Goal: Task Accomplishment & Management: Use online tool/utility

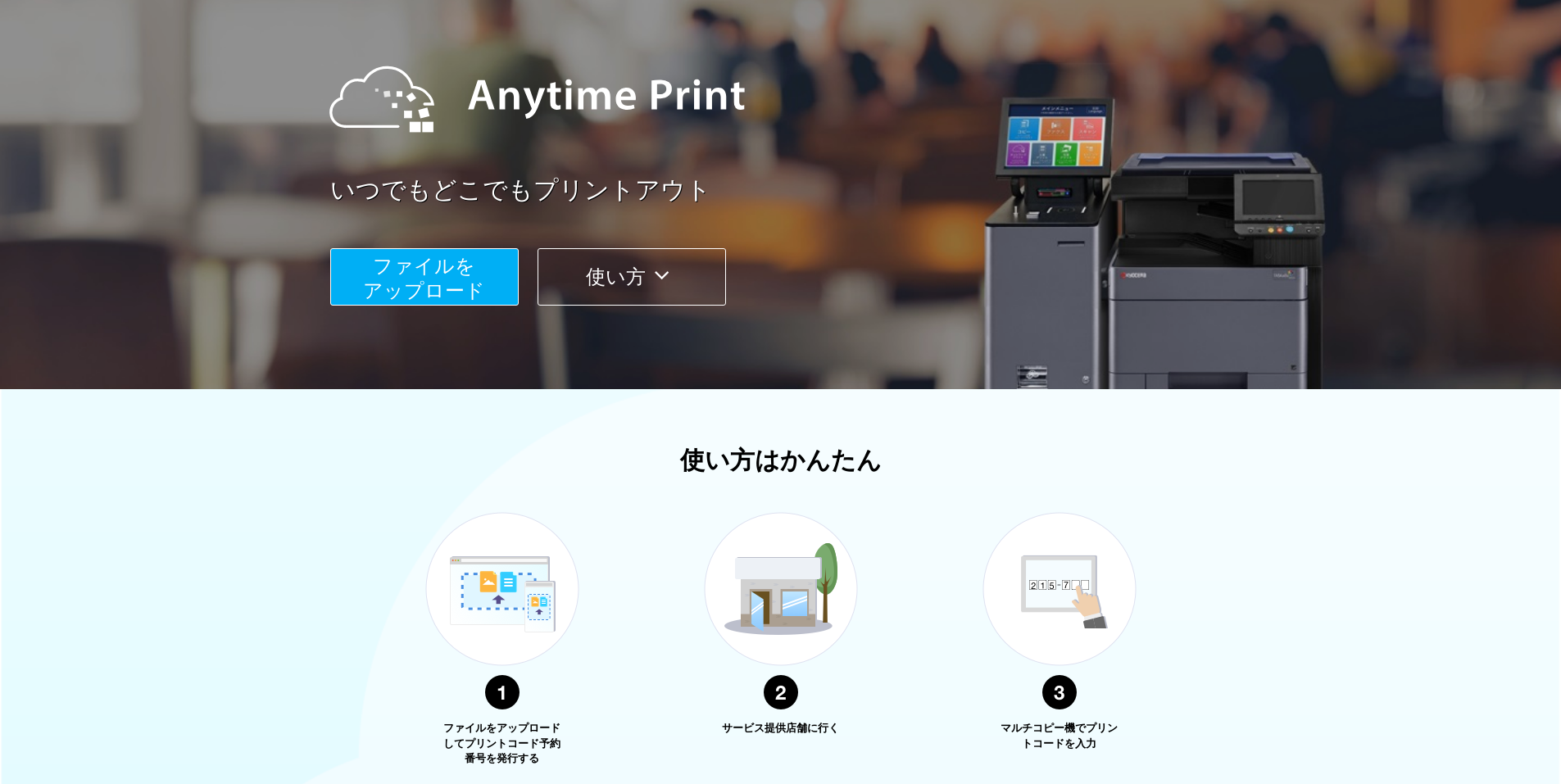
scroll to position [135, 0]
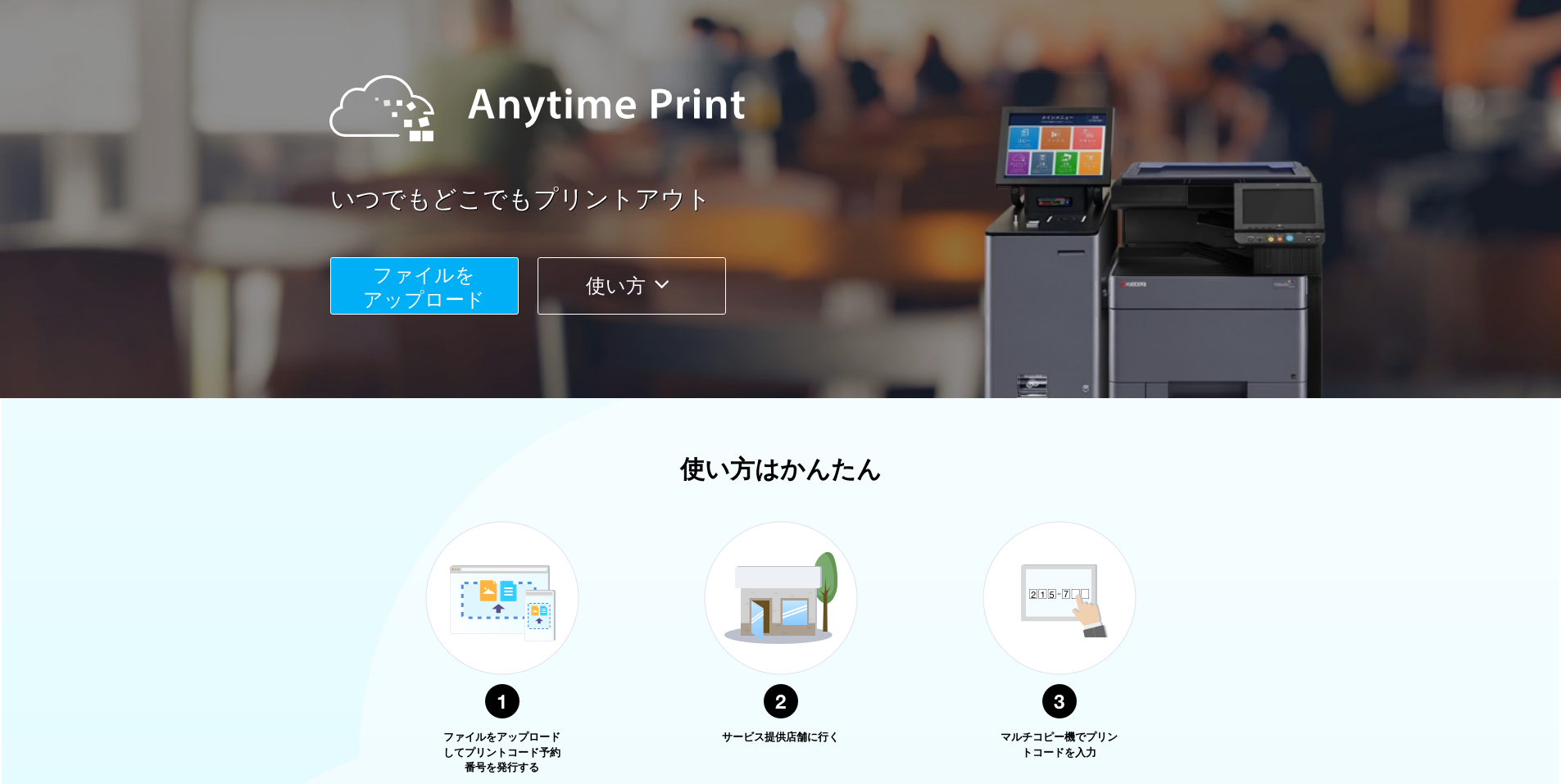
click at [455, 280] on span "ファイルを ​​アップロード" at bounding box center [423, 287] width 122 height 46
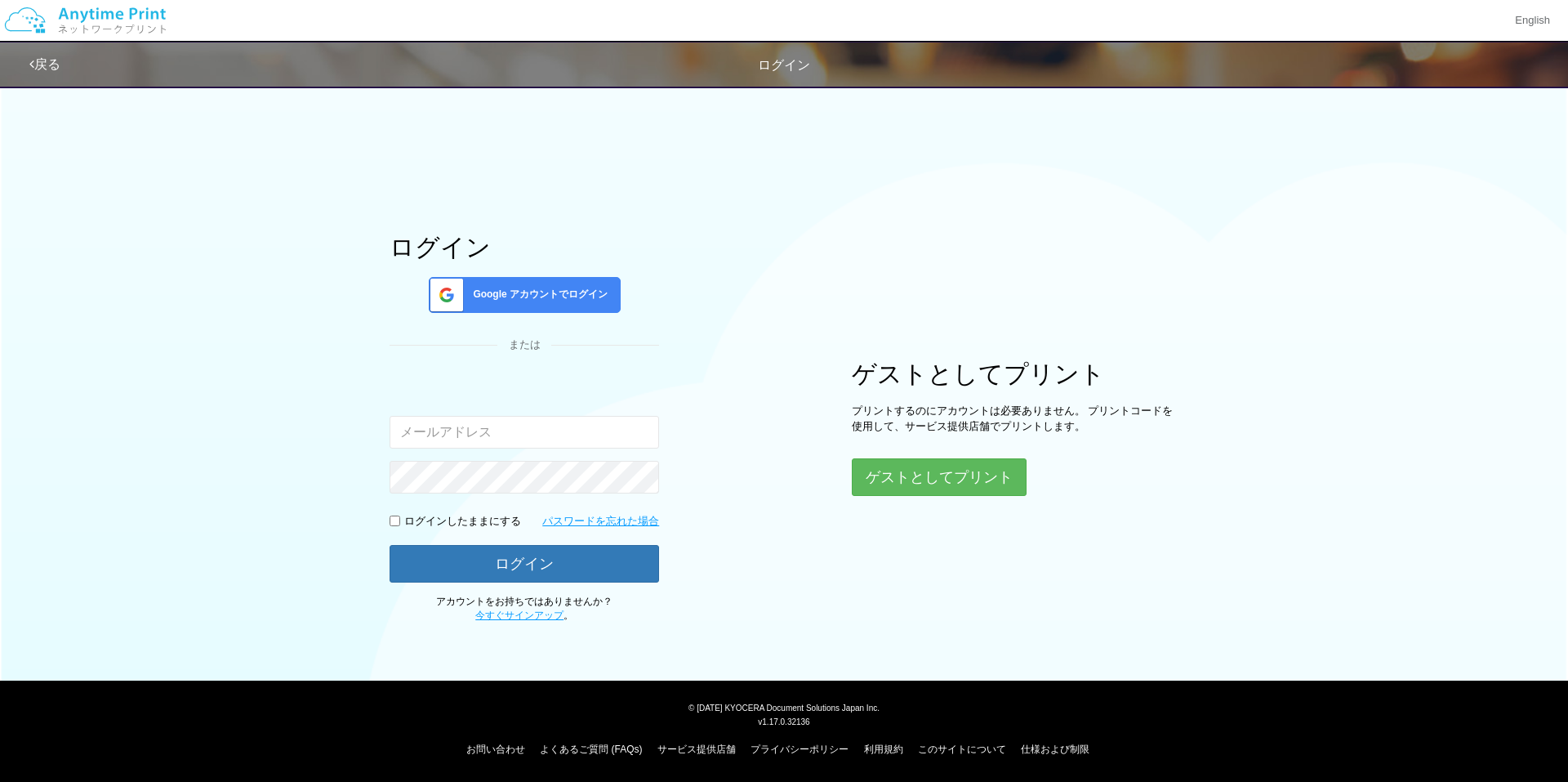
click at [555, 433] on input "email" at bounding box center [524, 432] width 269 height 32
click at [896, 485] on button "ゲストとしてプリント" at bounding box center [938, 477] width 173 height 36
click at [881, 481] on button "ゲストとしてプリント" at bounding box center [938, 477] width 173 height 36
click at [702, 750] on link "サービス提供店舗" at bounding box center [696, 749] width 79 height 11
click at [956, 473] on button "ゲストとしてプリント" at bounding box center [938, 477] width 173 height 36
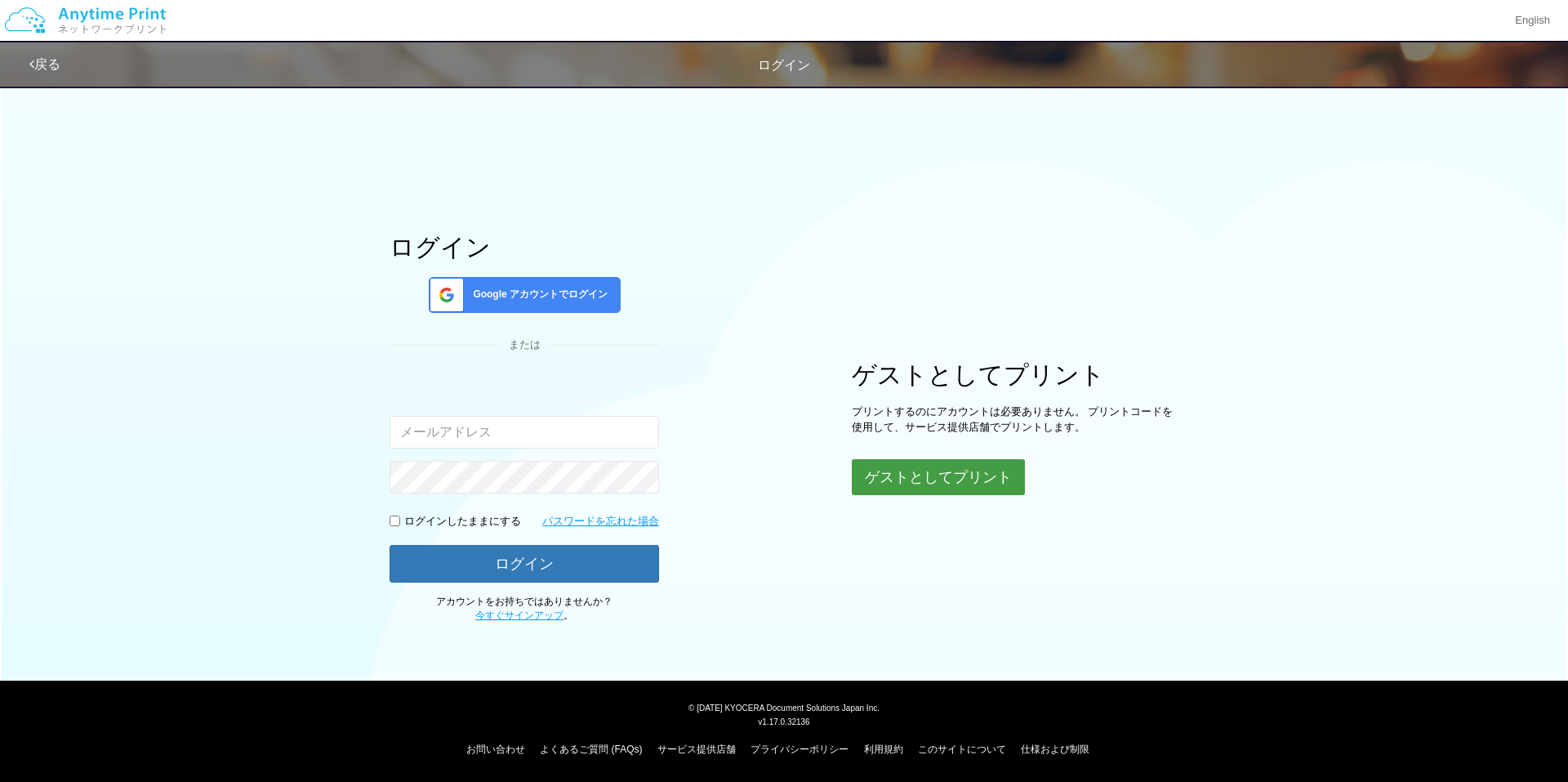
click at [956, 473] on button "ゲストとしてプリント" at bounding box center [938, 477] width 173 height 36
click at [956, 473] on body "English 戻る ログイン ログイン Google アカウントでログイン または 入力されたメールアドレスまたはパスワードが正しくありません。" at bounding box center [784, 391] width 1568 height 782
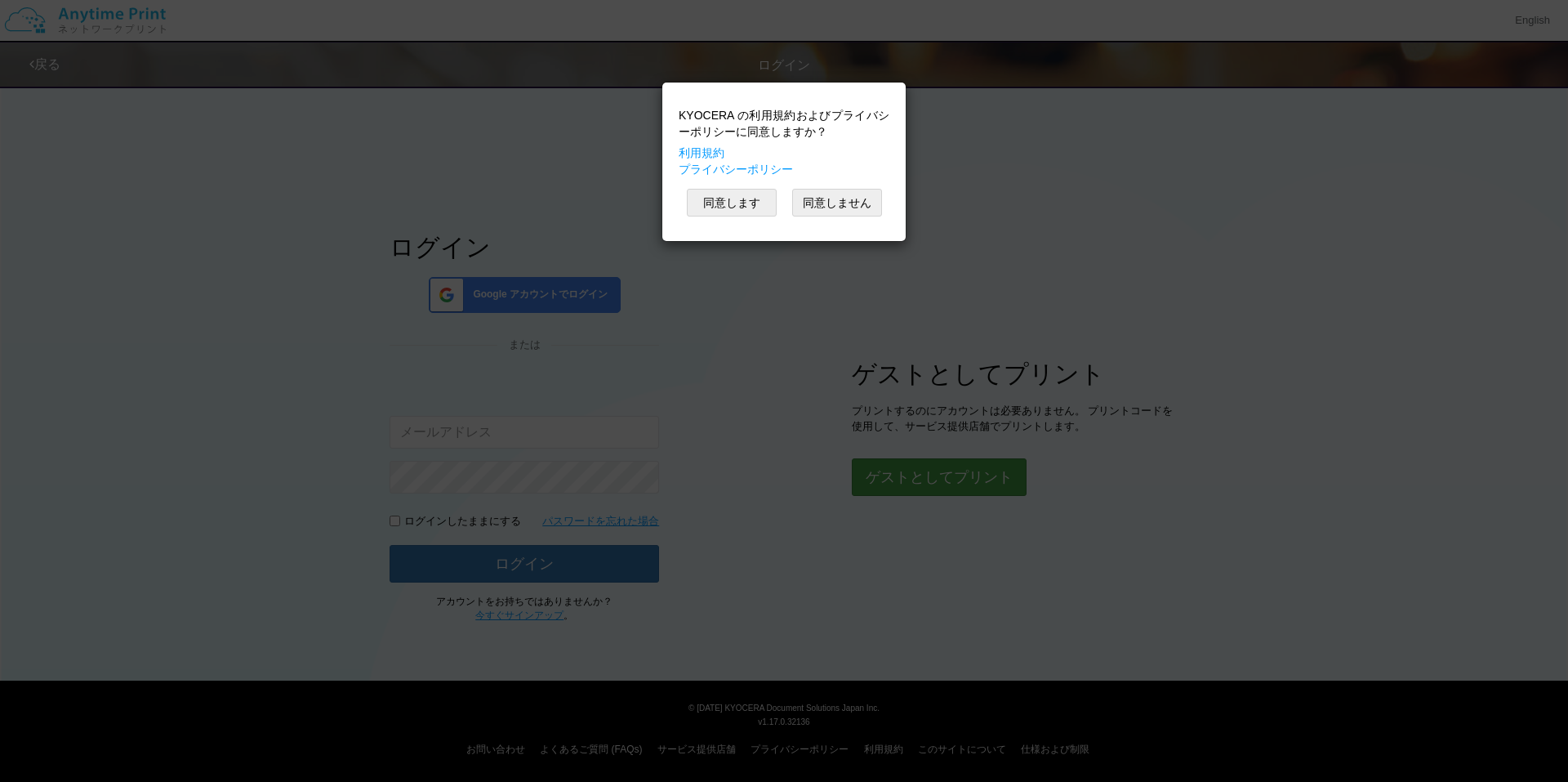
click at [956, 473] on div "KYOCERA の利用規約およびプライバシーポリシーに同意しますか？ 利用規約 プライバシーポリシー 同意します 同意しません" at bounding box center [784, 391] width 1568 height 782
click at [751, 204] on button "同意します" at bounding box center [731, 203] width 90 height 27
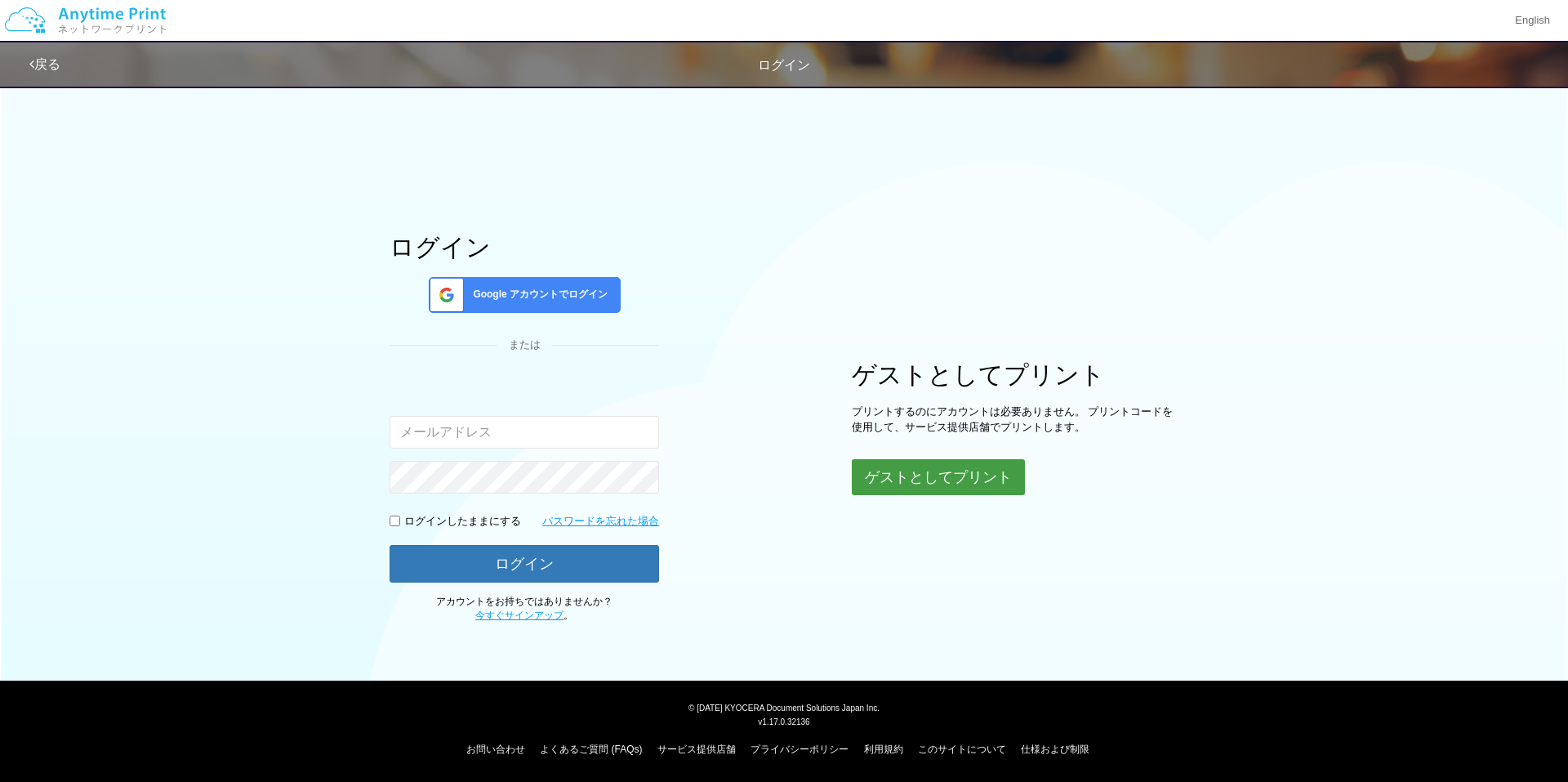
click at [946, 482] on button "ゲストとしてプリント" at bounding box center [938, 477] width 173 height 36
click at [946, 481] on button "ゲストとしてプリント" at bounding box center [938, 477] width 173 height 36
click at [946, 478] on button "ゲストとしてプリント" at bounding box center [938, 477] width 173 height 36
click at [946, 474] on button "ゲストとしてプリント" at bounding box center [938, 477] width 173 height 36
click at [946, 474] on body "English 戻る ログイン ログイン Google アカウントでログイン または 入力されたメールアドレスまたはパスワードが正しくありません。" at bounding box center [784, 391] width 1568 height 782
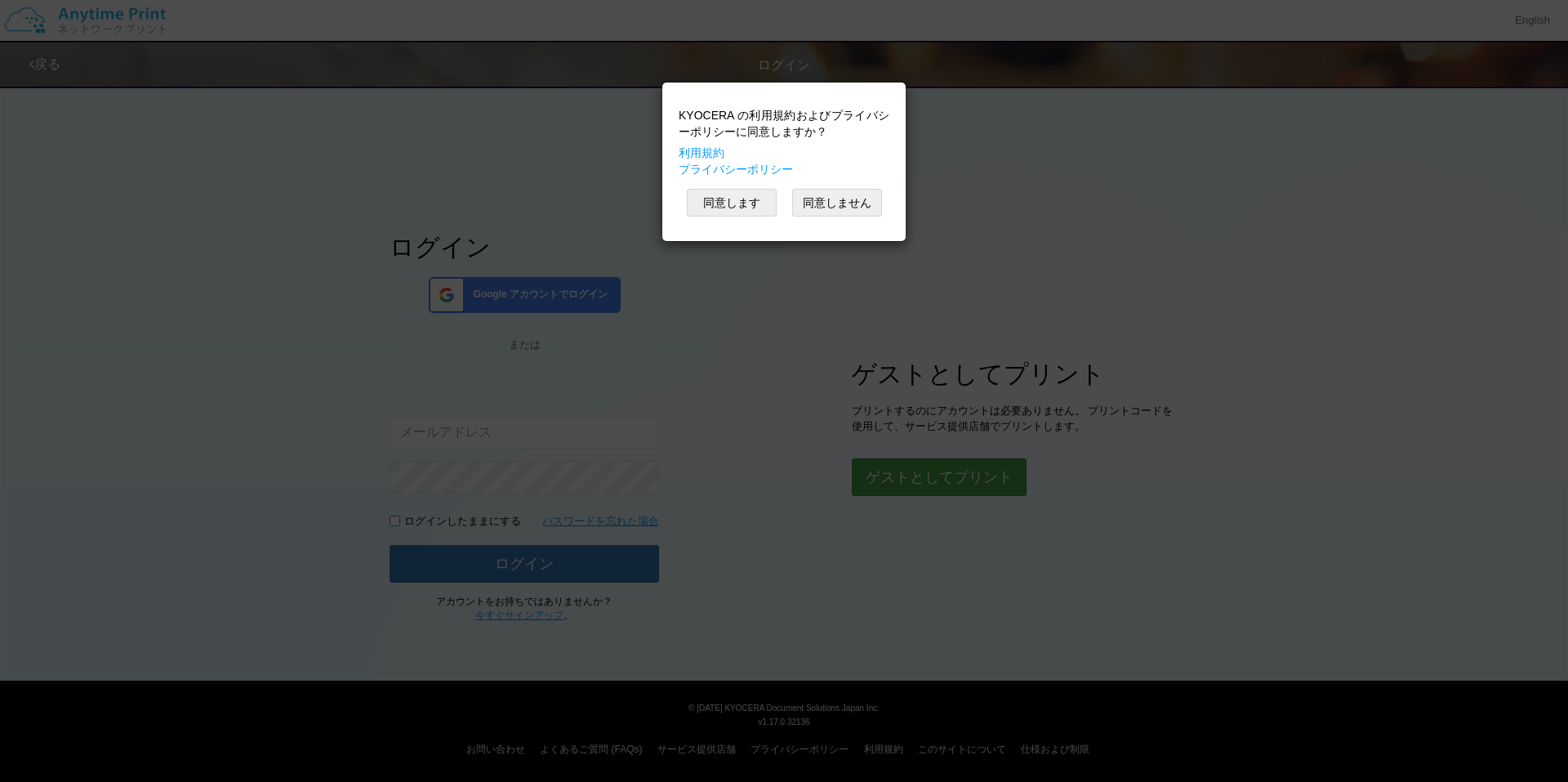
click at [945, 474] on div "KYOCERA の利用規約およびプライバシーポリシーに同意しますか？ 利用規約 プライバシーポリシー 同意します 同意しません" at bounding box center [784, 391] width 1568 height 782
click at [945, 471] on div "KYOCERA の利用規約およびプライバシーポリシーに同意しますか？ 利用規約 プライバシーポリシー 同意します 同意しません" at bounding box center [784, 391] width 1568 height 782
click at [735, 197] on button "同意します" at bounding box center [731, 203] width 90 height 27
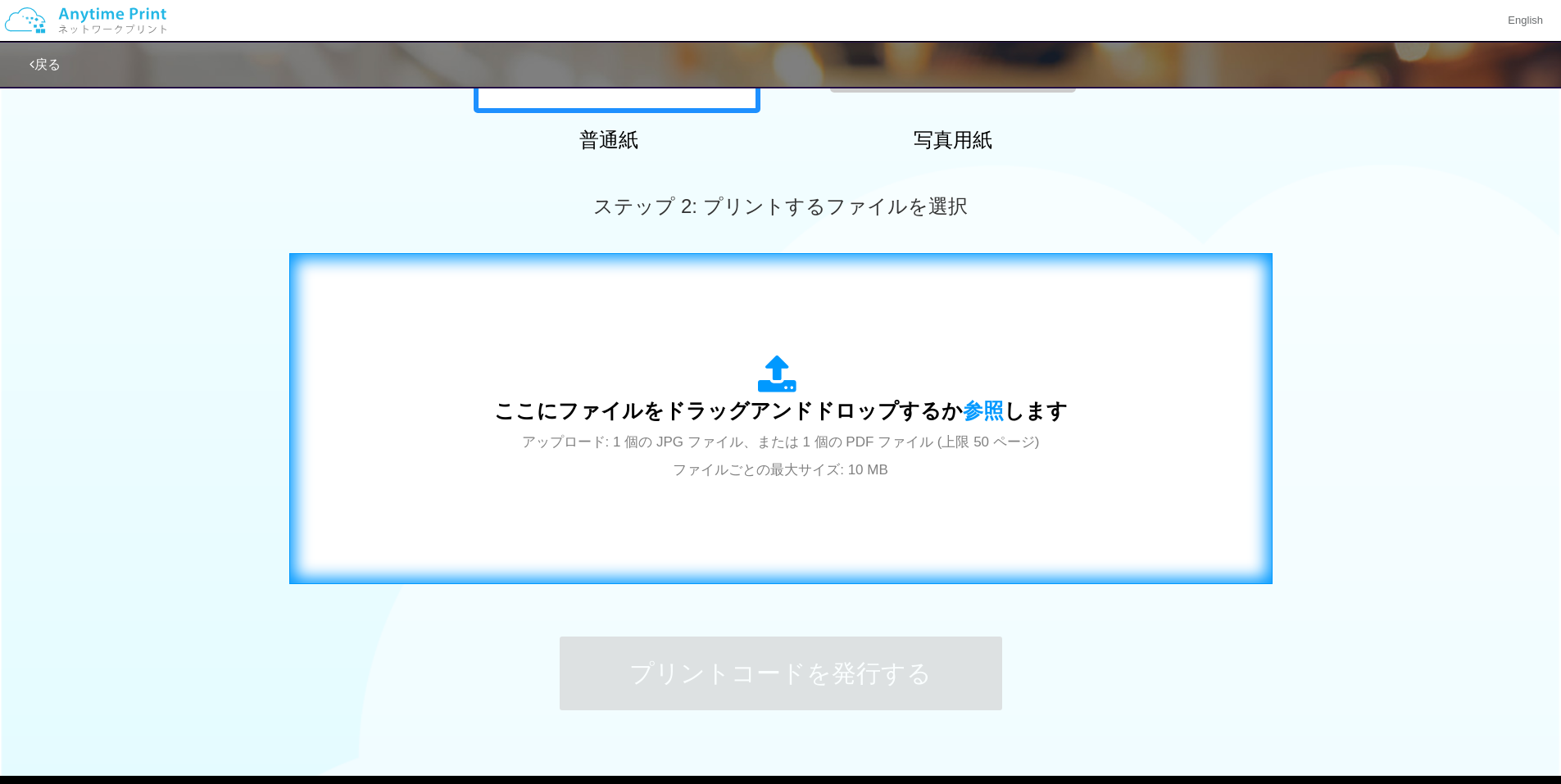
scroll to position [410, 0]
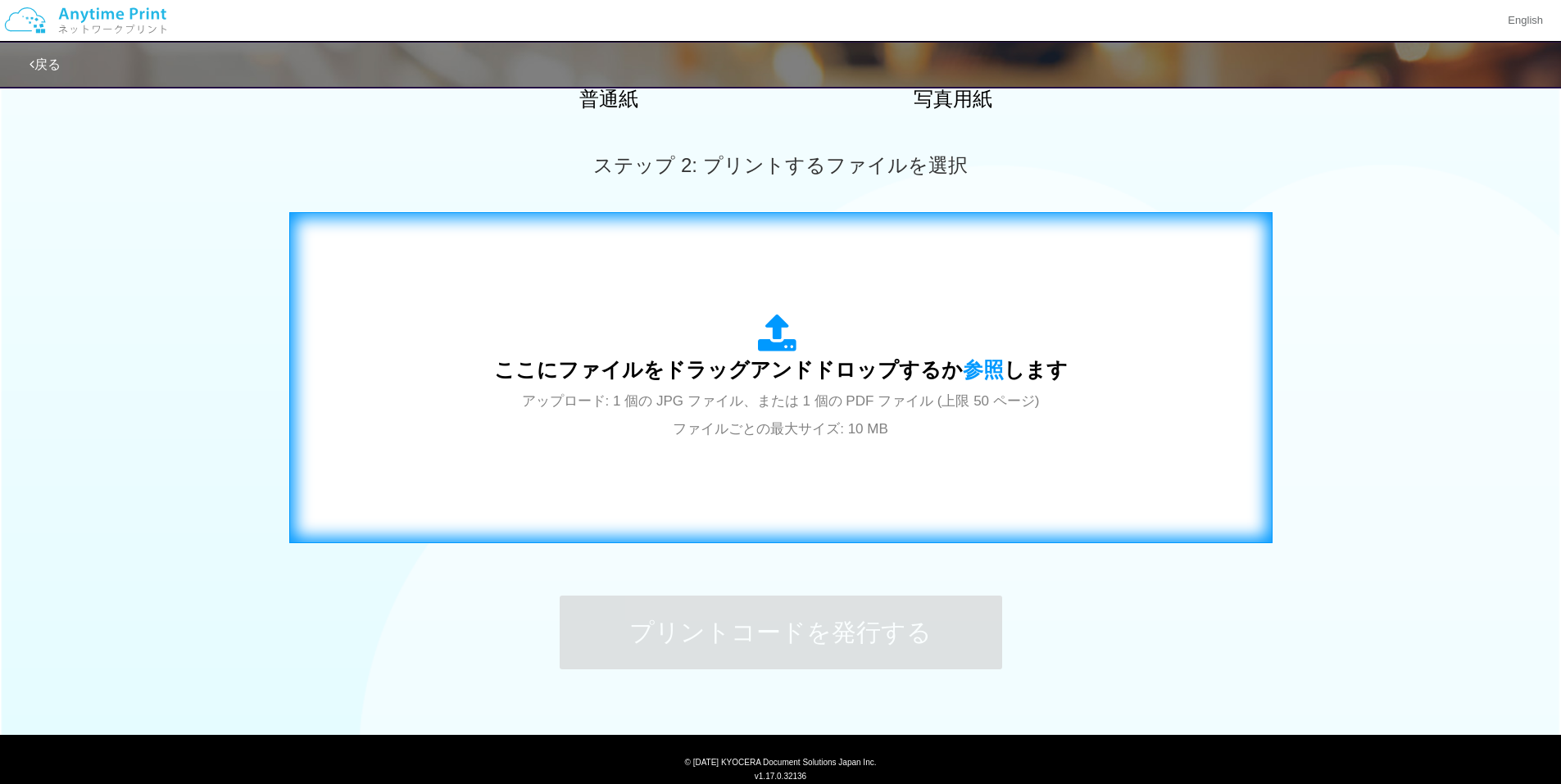
click at [806, 378] on span "ここにファイルをドラッグアンドドロップするか 参照 します" at bounding box center [780, 369] width 573 height 23
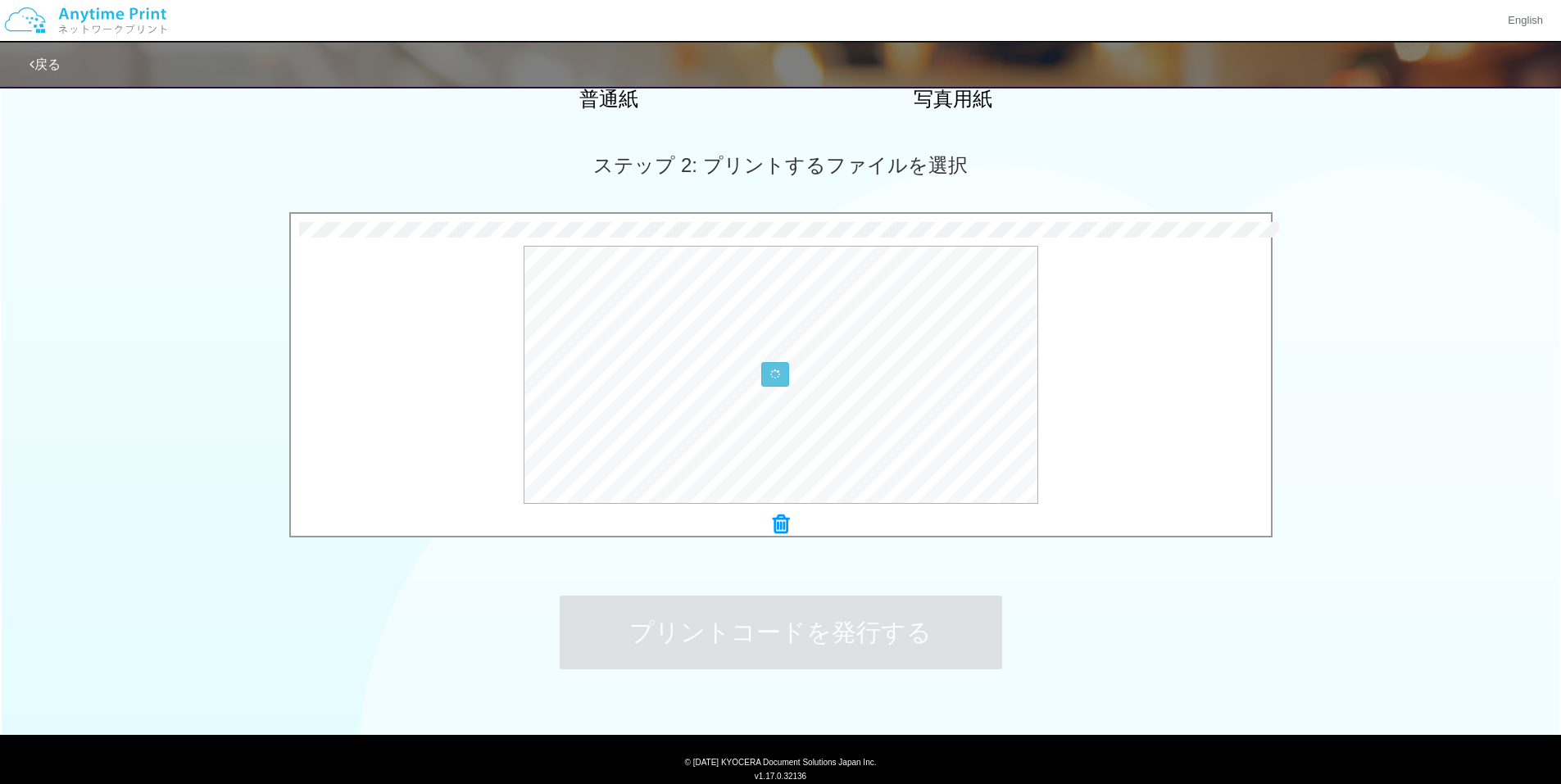
drag, startPoint x: 53, startPoint y: 414, endPoint x: 115, endPoint y: 418, distance: 62.1
click at [53, 414] on div "0.2 MB taisyoku_todoke_tate.pdf Check Error × taisyoku_todoke_tate.pdf" at bounding box center [780, 380] width 1561 height 334
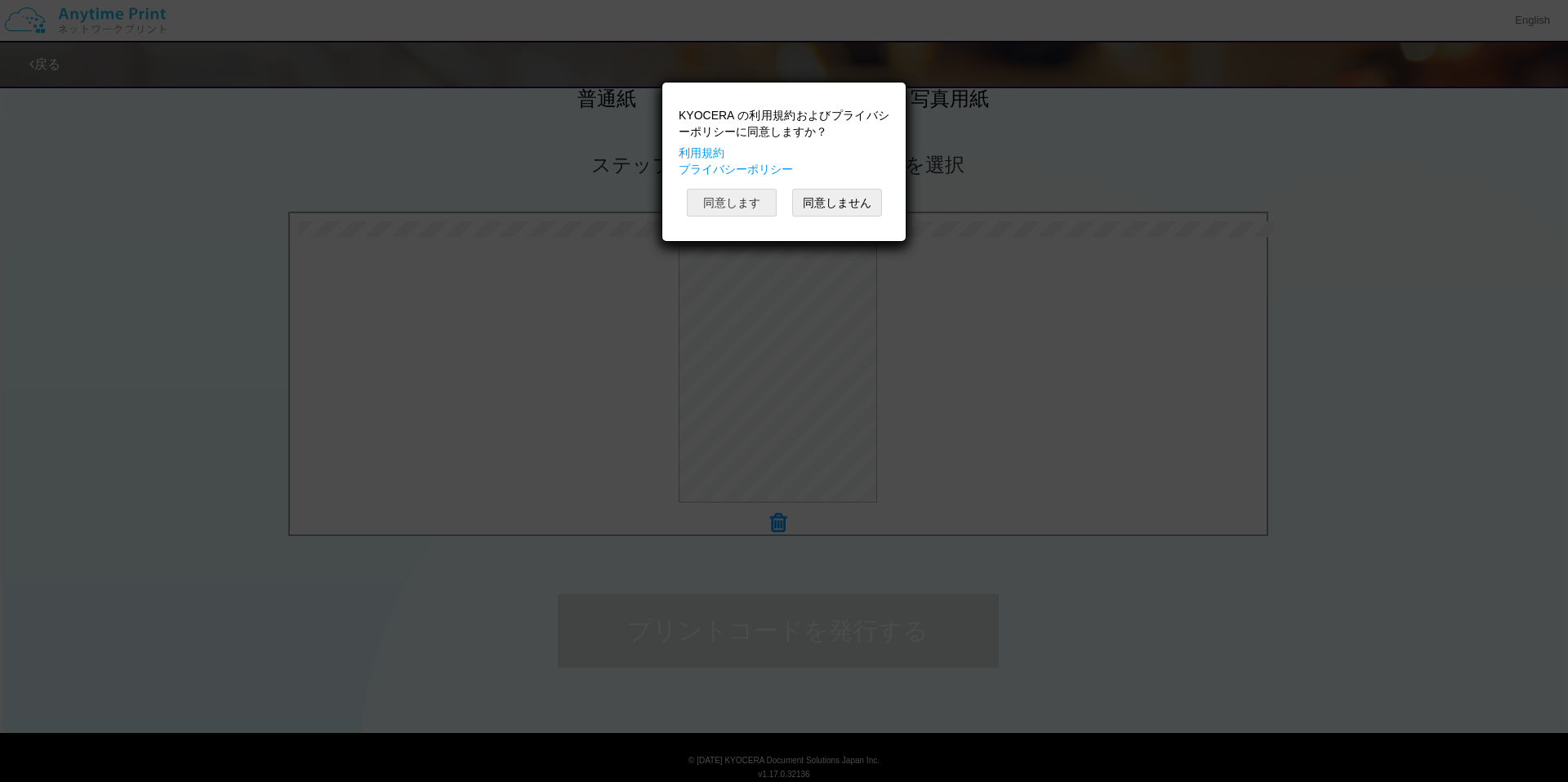
click at [723, 210] on button "同意します" at bounding box center [731, 203] width 90 height 27
click at [743, 212] on button "同意します" at bounding box center [731, 203] width 90 height 27
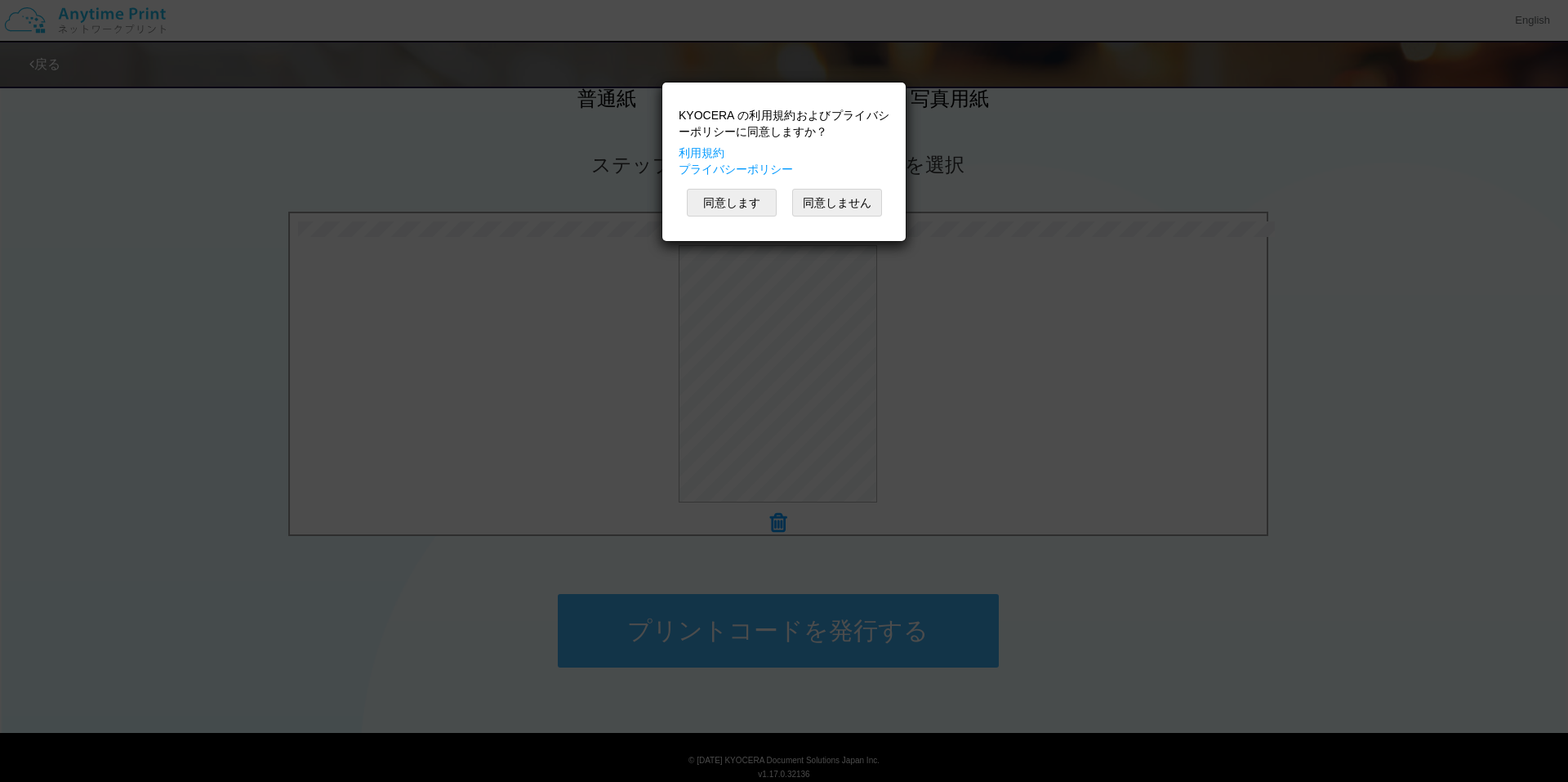
click at [743, 212] on div "KYOCERA の利用規約およびプライバシーポリシーに同意しますか？ 利用規約 プライバシーポリシー 同意します 同意しません" at bounding box center [784, 162] width 227 height 142
click at [743, 212] on button "同意します" at bounding box center [731, 203] width 90 height 27
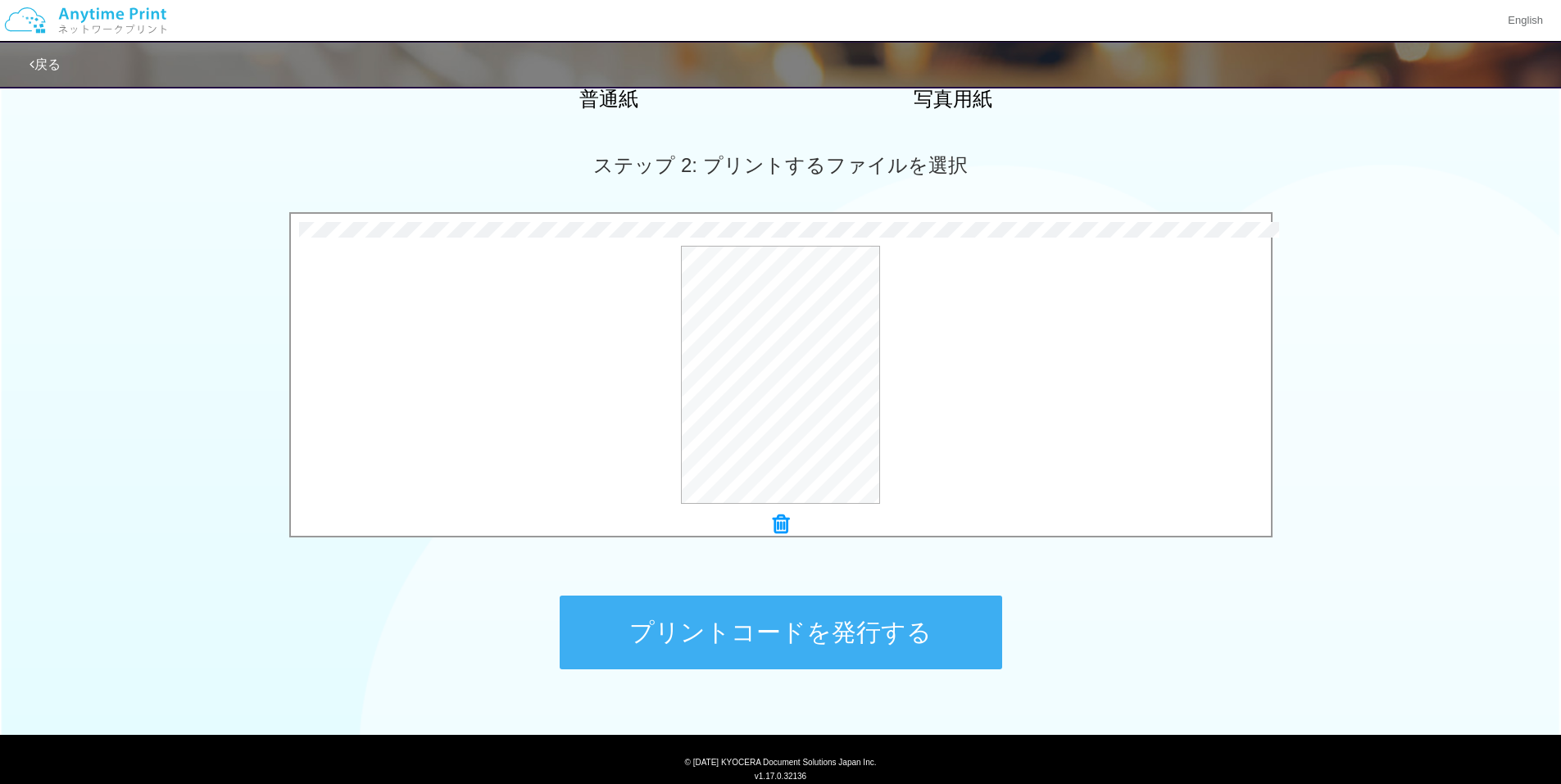
click at [645, 579] on div "プリントコードを発行する" at bounding box center [780, 632] width 491 height 172
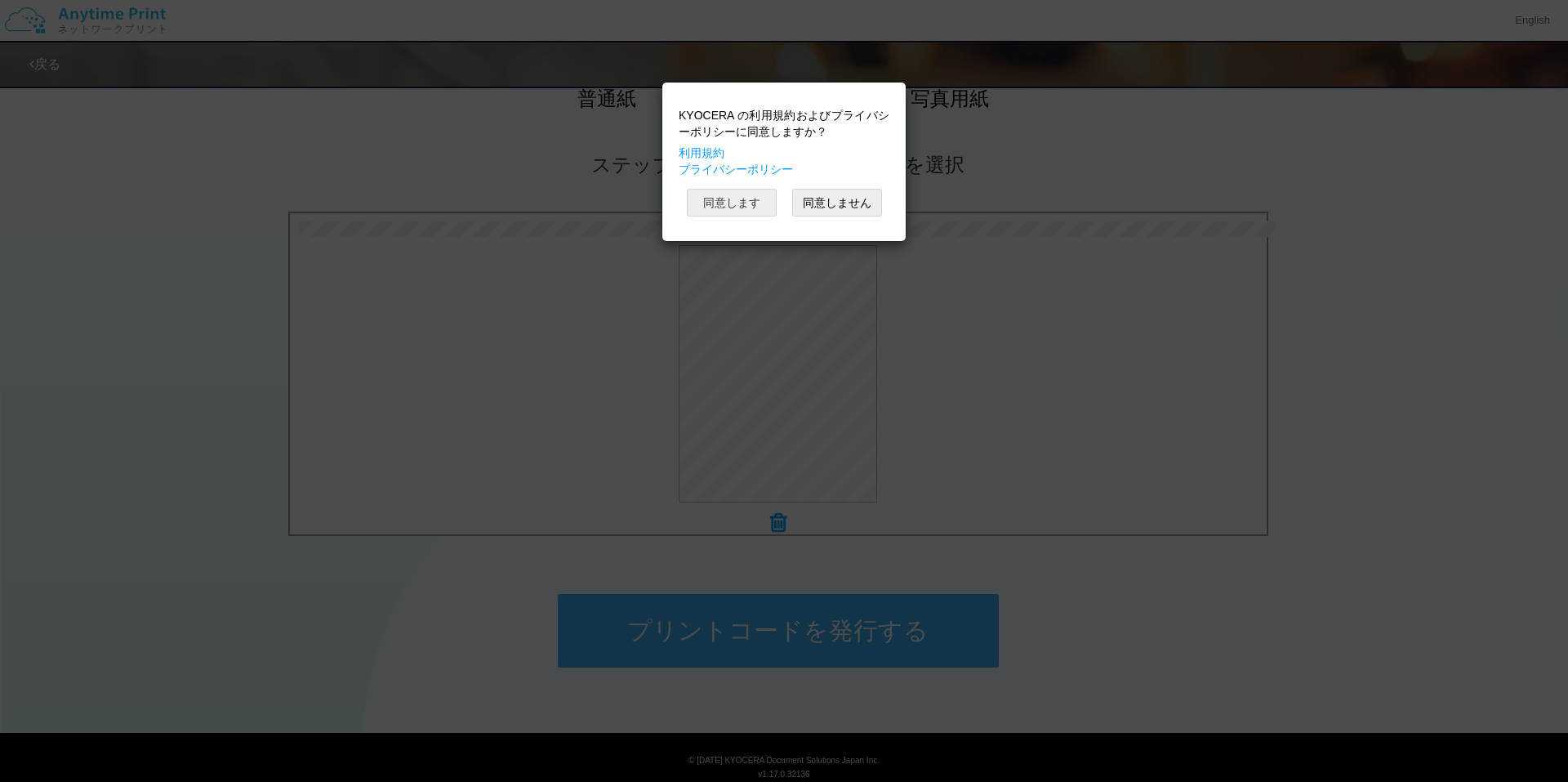
click at [710, 196] on button "同意します" at bounding box center [731, 203] width 90 height 27
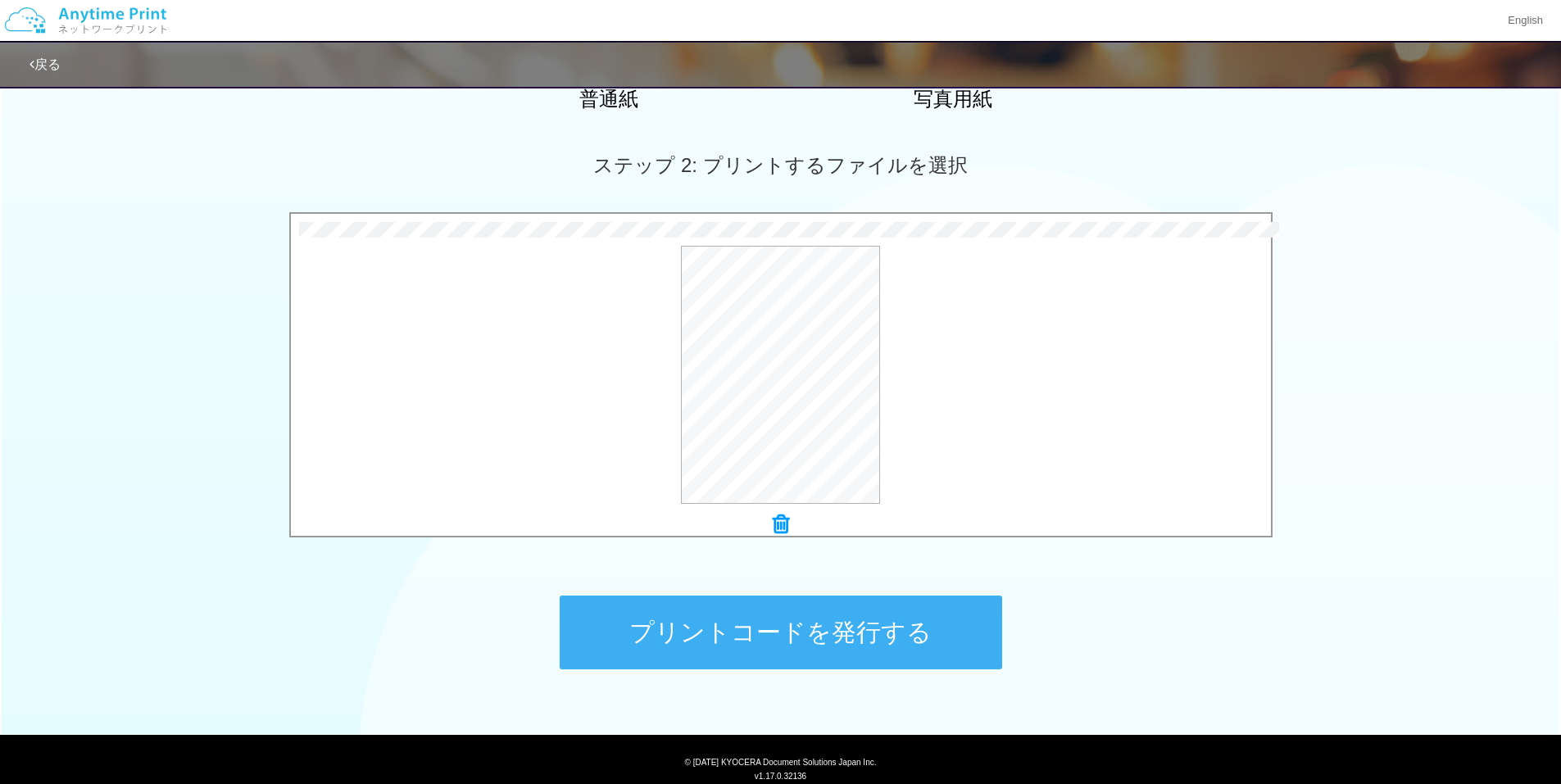
click at [784, 578] on div "プリントコードを発行する" at bounding box center [780, 632] width 491 height 172
click at [773, 631] on button "プリントコードを発行する" at bounding box center [781, 632] width 442 height 74
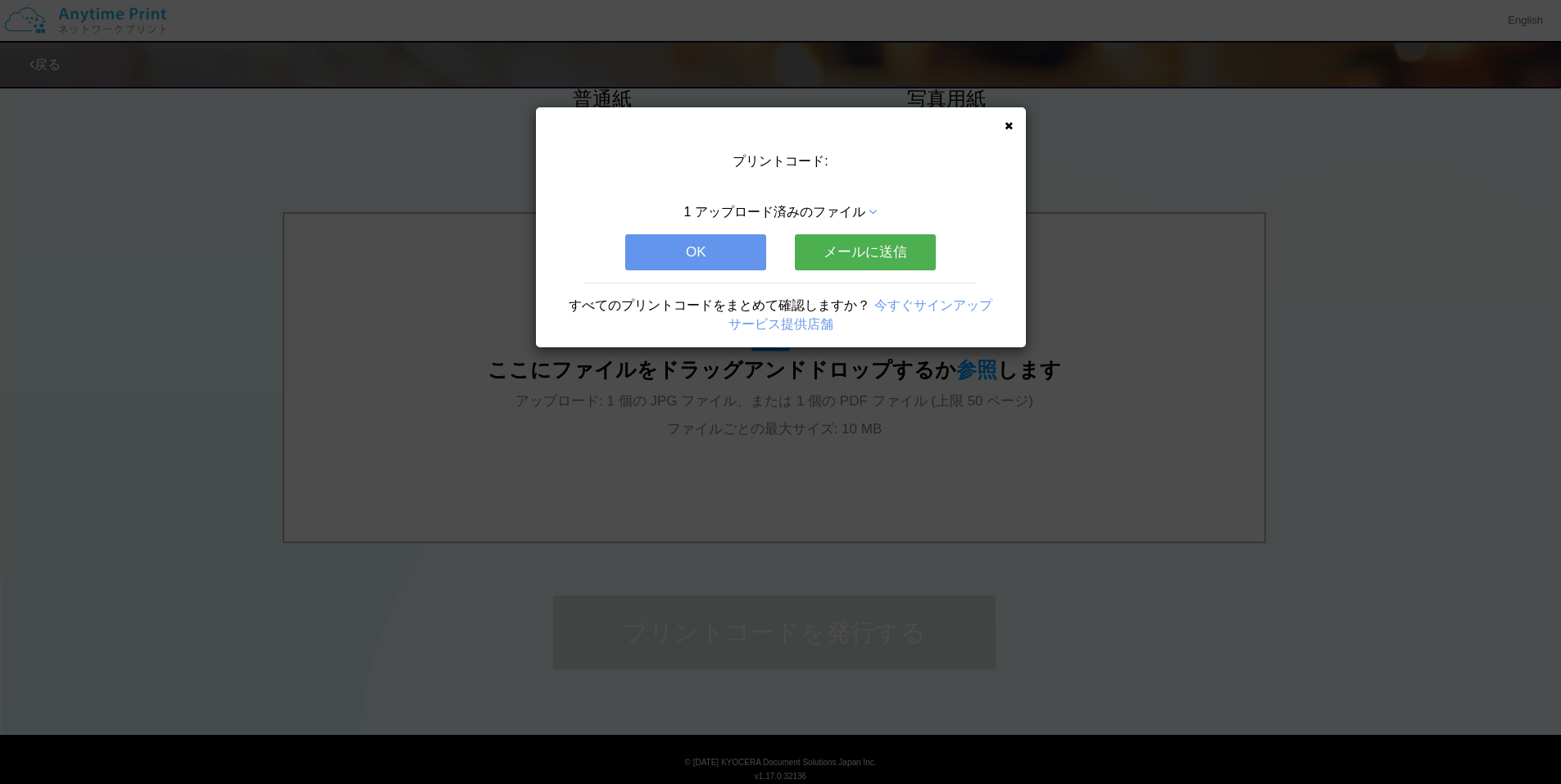
scroll to position [0, 0]
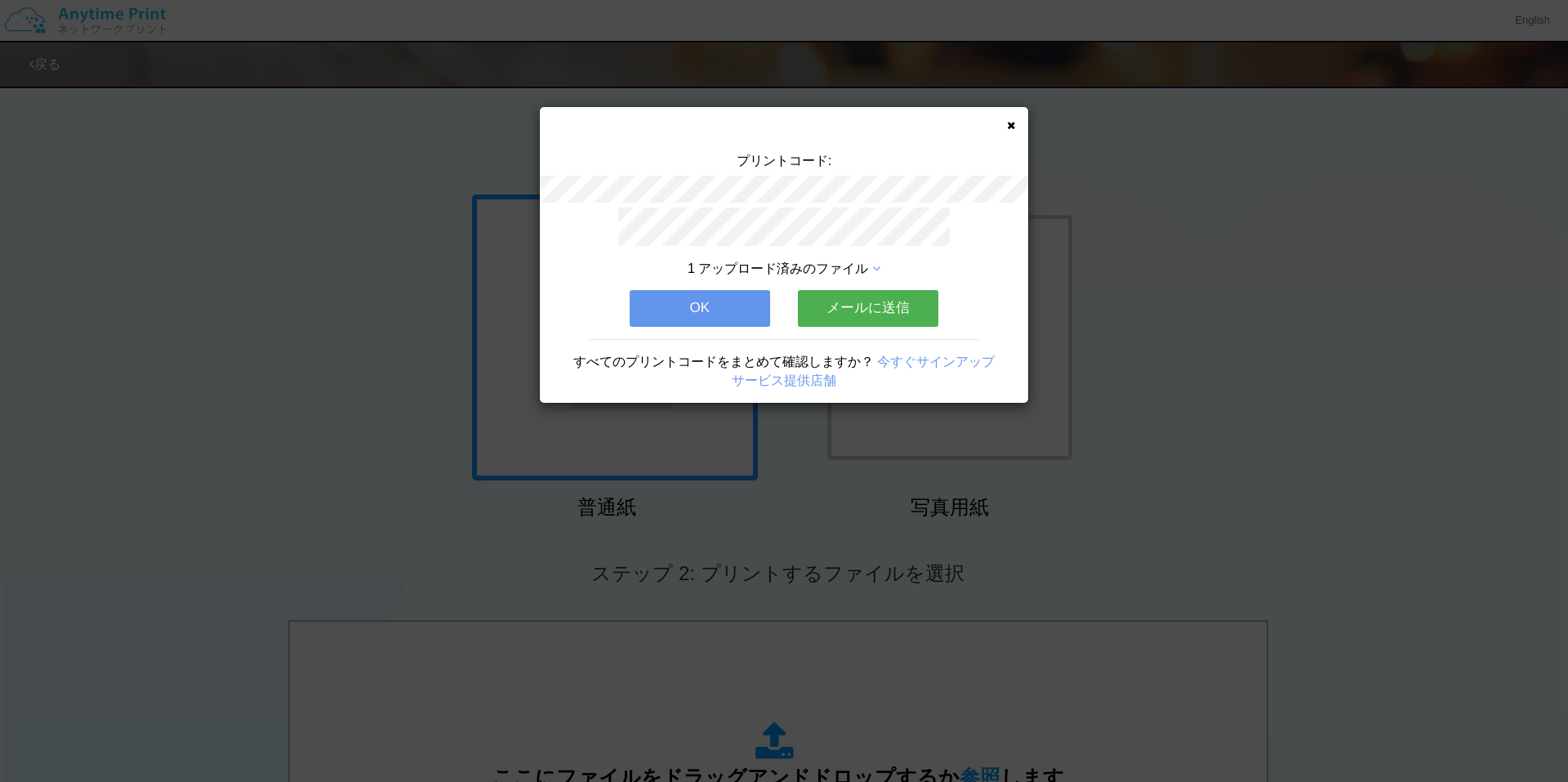
drag, startPoint x: 119, startPoint y: 467, endPoint x: 175, endPoint y: 409, distance: 80.6
click at [119, 467] on div "プリントコード: 1 アップロード済みのファイル OK メールに送信 すべてのプリントコードをまとめて確認しますか？ 今すぐサインアップ サービス提供店舗" at bounding box center [784, 391] width 1568 height 782
click at [746, 305] on button "OK" at bounding box center [700, 308] width 140 height 36
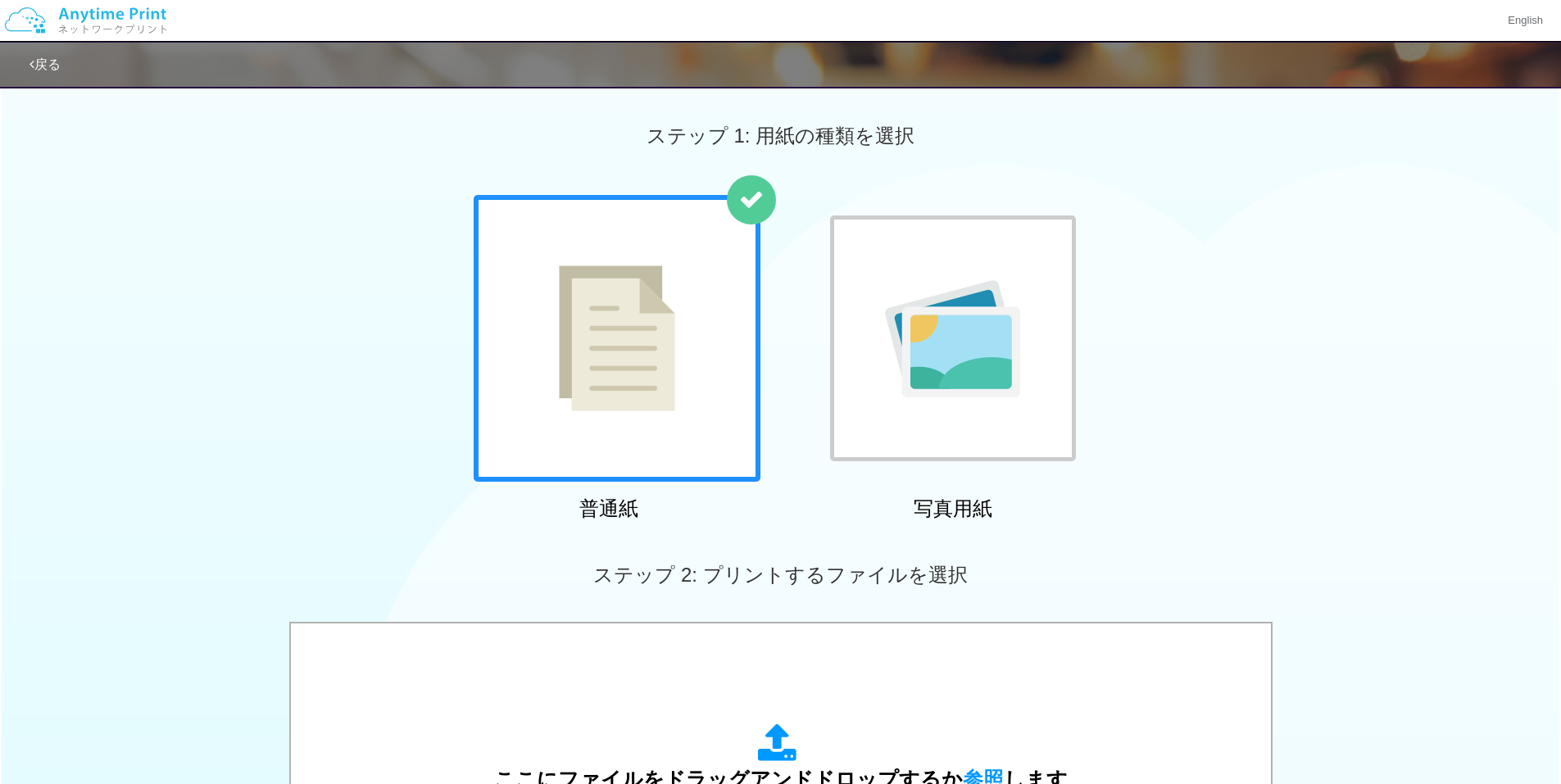
click at [319, 314] on div "普通紙 写真用紙" at bounding box center [780, 361] width 1561 height 332
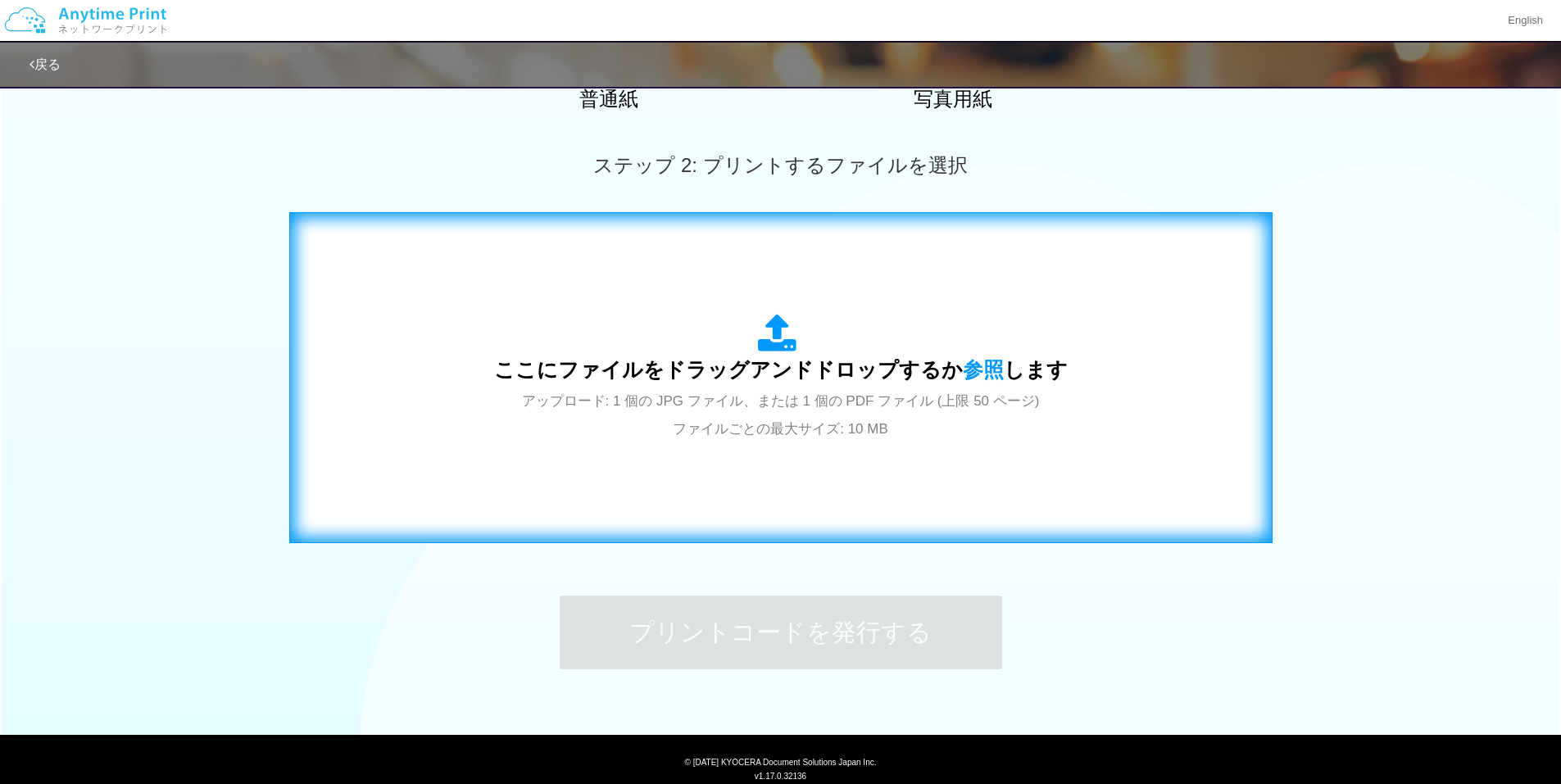
scroll to position [462, 0]
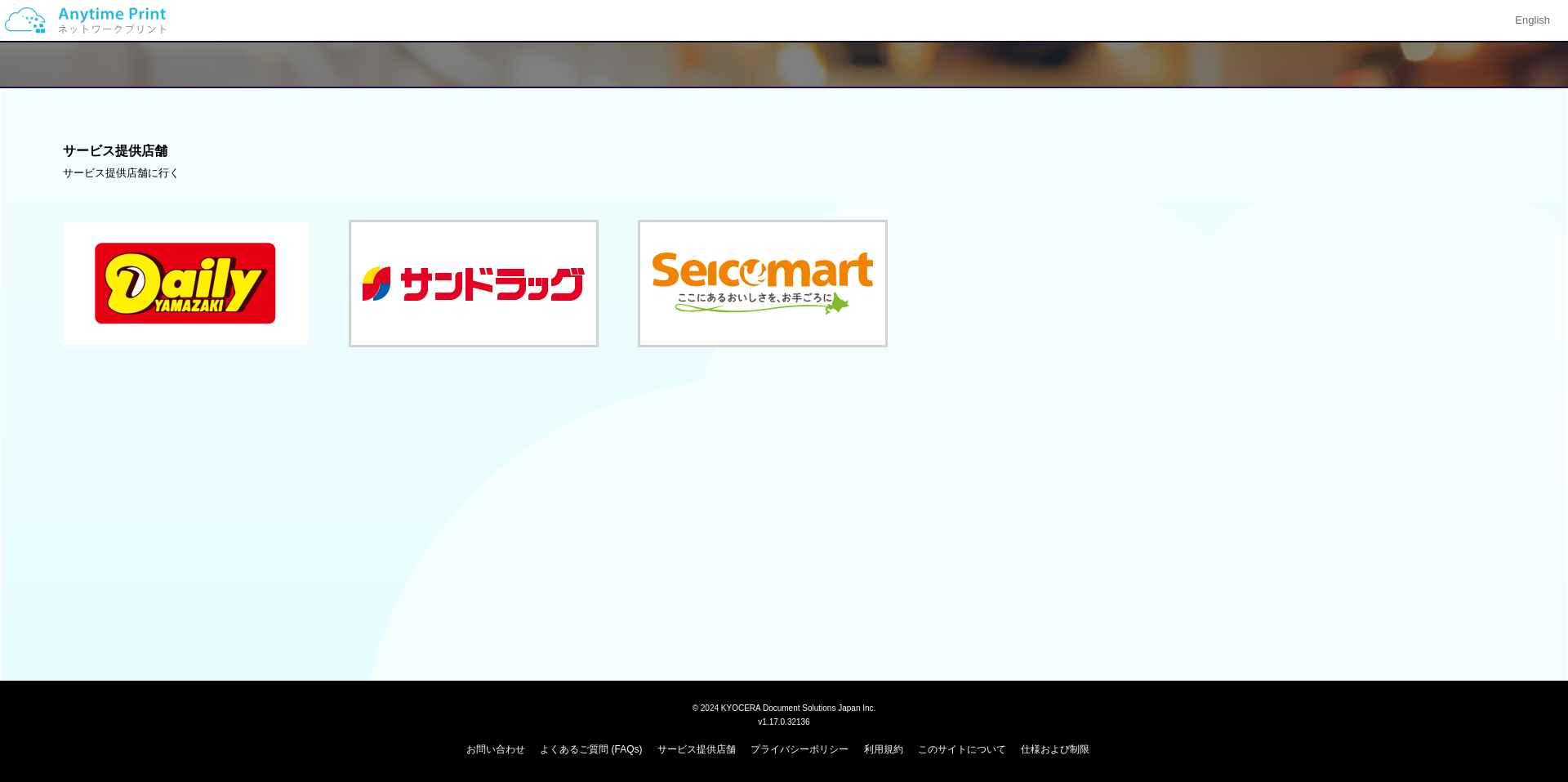
click at [149, 337] on button at bounding box center [185, 283] width 245 height 122
